Goal: Go to known website: Access a specific website the user already knows

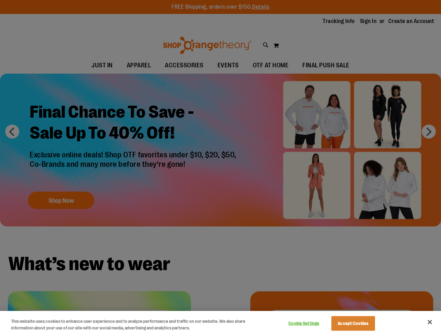
click at [220, 168] on div at bounding box center [220, 167] width 441 height 335
click at [313, 324] on button "Cookie Settings" at bounding box center [304, 324] width 44 height 14
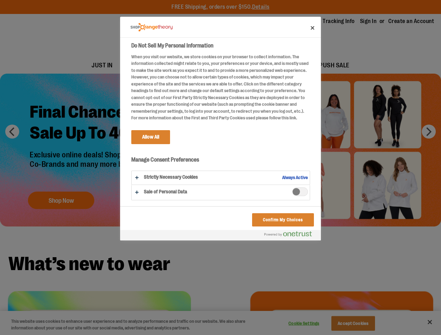
click at [362, 324] on div at bounding box center [220, 167] width 441 height 335
click at [430, 322] on div at bounding box center [220, 167] width 441 height 335
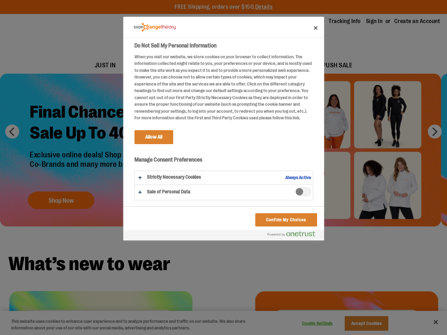
click at [365, 335] on html "Skip to Content The store will not work correctly when cookies are disabled. FR…" at bounding box center [223, 167] width 447 height 335
